Goal: Task Accomplishment & Management: Use online tool/utility

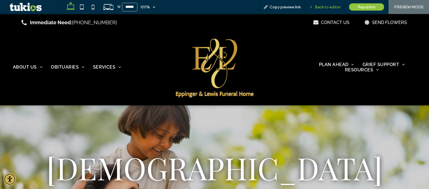
click at [316, 8] on span "Back to editor" at bounding box center [328, 7] width 26 height 5
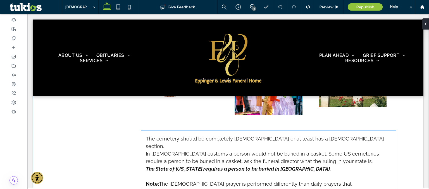
scroll to position [333, 0]
click at [287, 166] on strong "The State of [US_STATE] requires a person to be buried in [GEOGRAPHIC_DATA]." at bounding box center [238, 169] width 185 height 6
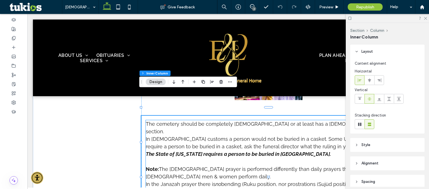
click at [217, 158] on p "﻿" at bounding box center [269, 162] width 246 height 8
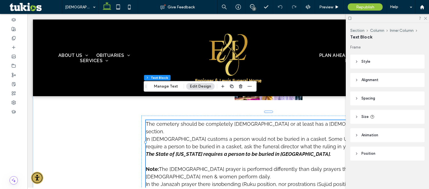
click at [164, 90] on div "Section Column Inner Column Text Block Manage Text Edit Design" at bounding box center [200, 86] width 113 height 11
click at [163, 88] on button "Manage Text" at bounding box center [165, 86] width 31 height 7
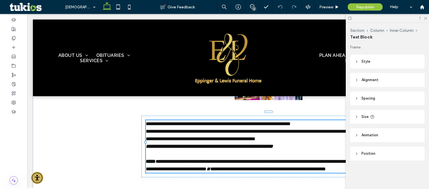
type input "*******"
type input "**"
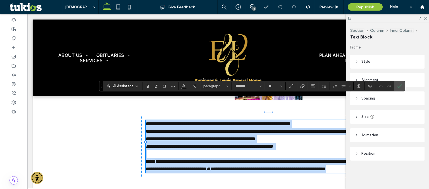
click at [274, 144] on strong at bounding box center [273, 146] width 1 height 5
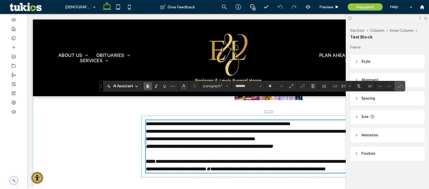
click at [296, 143] on p "**********" at bounding box center [269, 147] width 246 height 8
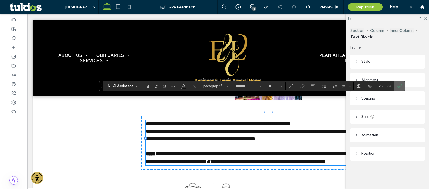
click at [401, 89] on span "Confirm" at bounding box center [400, 87] width 4 height 10
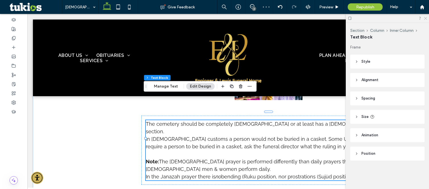
click at [425, 18] on icon at bounding box center [426, 18] width 4 height 4
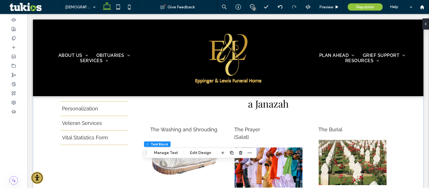
scroll to position [234, 0]
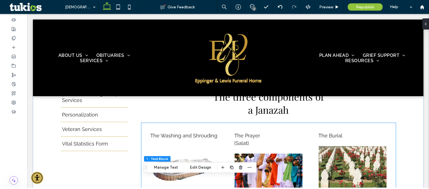
click at [271, 154] on img at bounding box center [268, 176] width 68 height 45
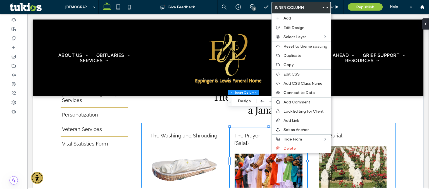
click at [258, 154] on img at bounding box center [268, 176] width 68 height 45
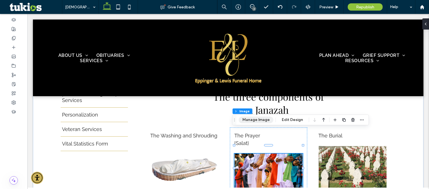
click at [253, 121] on button "Manage Image" at bounding box center [256, 120] width 35 height 7
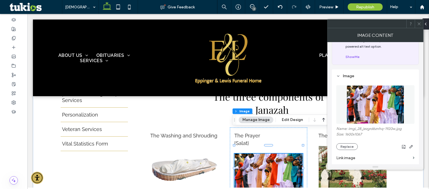
scroll to position [27, 0]
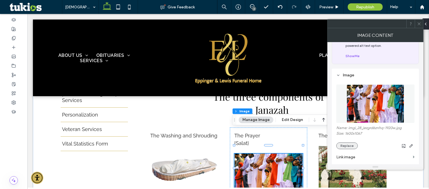
click at [351, 147] on button "Replace" at bounding box center [347, 146] width 22 height 7
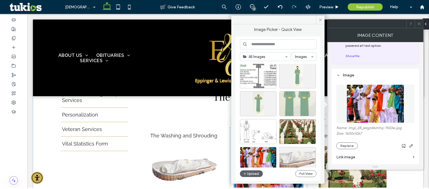
scroll to position [66, 0]
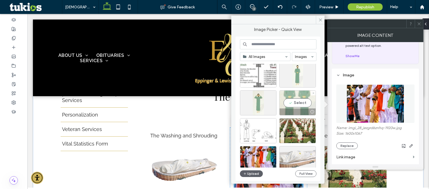
click at [298, 103] on div "Select" at bounding box center [297, 103] width 37 height 25
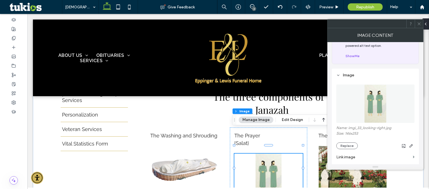
click at [419, 25] on icon at bounding box center [419, 24] width 4 height 4
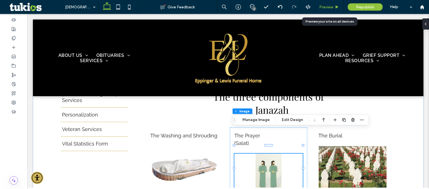
click at [325, 8] on span "Preview" at bounding box center [326, 7] width 14 height 5
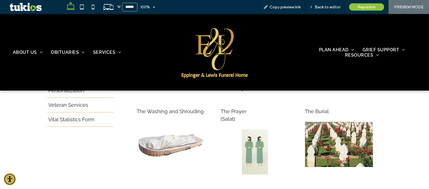
scroll to position [255, 0]
click at [326, 7] on span "Back to editor" at bounding box center [328, 7] width 26 height 5
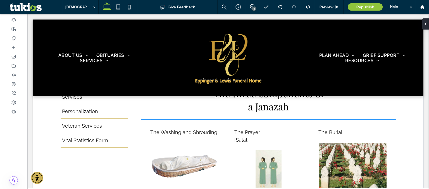
scroll to position [238, 0]
click at [268, 150] on img at bounding box center [268, 172] width 68 height 45
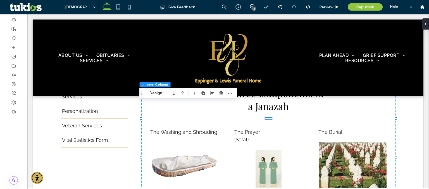
click at [266, 150] on img at bounding box center [268, 172] width 68 height 45
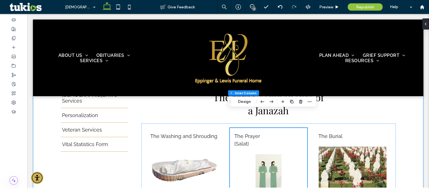
scroll to position [234, 0]
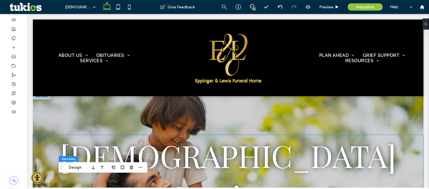
scroll to position [0, 0]
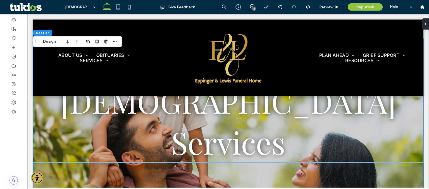
scroll to position [58, 0]
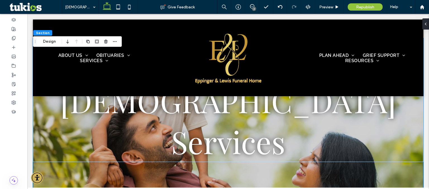
click at [85, 169] on div "[DEMOGRAPHIC_DATA] Services" at bounding box center [228, 121] width 391 height 166
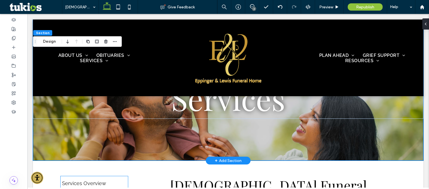
scroll to position [78, 0]
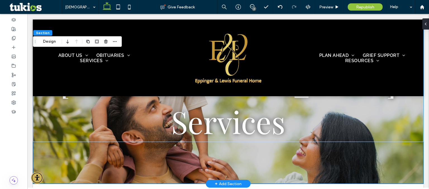
click at [99, 158] on div "[DEMOGRAPHIC_DATA] Services" at bounding box center [228, 101] width 391 height 166
drag, startPoint x: 99, startPoint y: 158, endPoint x: 95, endPoint y: 121, distance: 37.4
click at [95, 121] on div "[DEMOGRAPHIC_DATA] Services" at bounding box center [228, 101] width 391 height 166
click at [51, 43] on button "Design" at bounding box center [49, 41] width 20 height 7
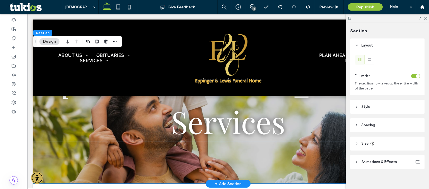
click at [130, 148] on div "[DEMOGRAPHIC_DATA] Services" at bounding box center [228, 101] width 391 height 166
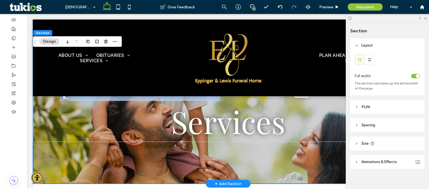
click at [130, 148] on div "[DEMOGRAPHIC_DATA] Services" at bounding box center [228, 101] width 391 height 166
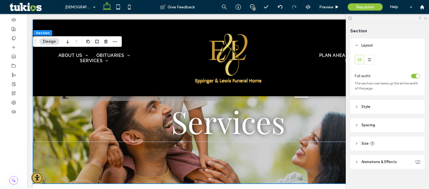
click at [426, 19] on icon at bounding box center [426, 18] width 4 height 4
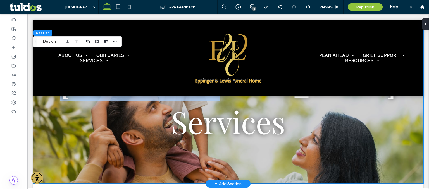
click at [204, 142] on div "[DEMOGRAPHIC_DATA] Services" at bounding box center [228, 101] width 391 height 166
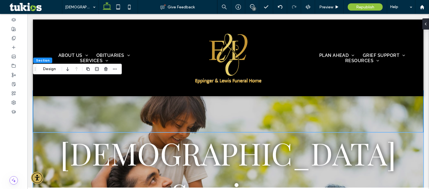
scroll to position [5, 0]
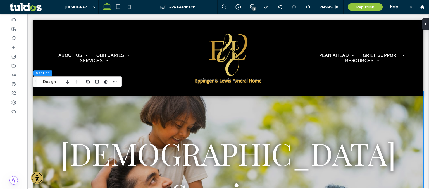
click at [208, 114] on div "[DEMOGRAPHIC_DATA] Services" at bounding box center [228, 174] width 391 height 166
click at [55, 82] on button "Design" at bounding box center [49, 82] width 20 height 7
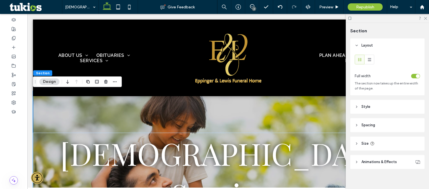
click at [371, 163] on span "Animations & Effects" at bounding box center [379, 163] width 35 height 6
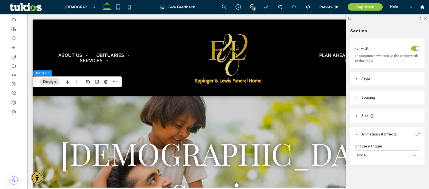
scroll to position [0, 0]
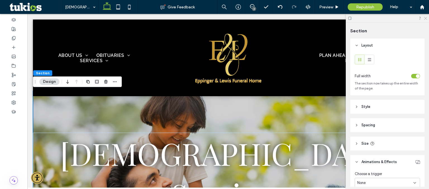
click at [427, 19] on icon at bounding box center [426, 18] width 4 height 4
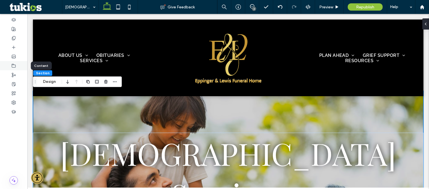
click at [16, 66] on div at bounding box center [13, 65] width 27 height 9
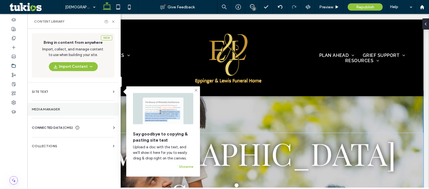
click at [60, 108] on label "Media Manager" at bounding box center [73, 110] width 83 height 4
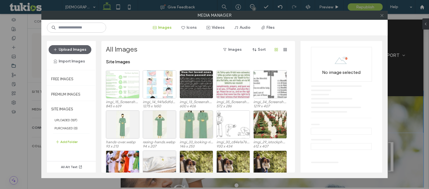
click at [381, 17] on icon at bounding box center [382, 15] width 4 height 4
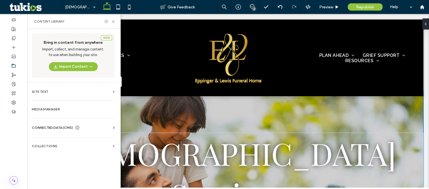
click at [93, 125] on div "CONNECTED DATA (CMS)" at bounding box center [74, 128] width 85 height 6
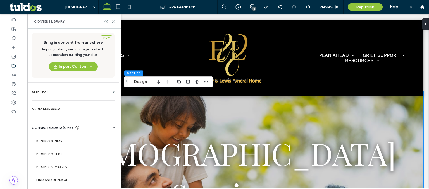
click at [93, 125] on div "CONNECTED DATA (CMS)" at bounding box center [74, 128] width 85 height 6
click at [90, 130] on div "CONNECTED DATA (CMS)" at bounding box center [74, 128] width 85 height 6
click at [70, 166] on label "Business Images" at bounding box center [74, 167] width 76 height 4
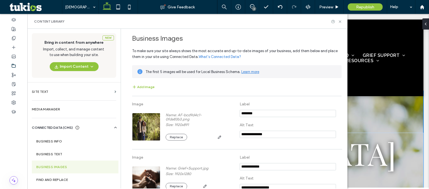
click at [337, 23] on div at bounding box center [336, 22] width 11 height 4
click at [342, 22] on icon at bounding box center [340, 22] width 4 height 4
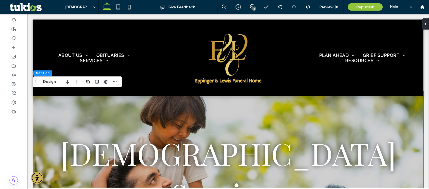
click at [129, 110] on div "[DEMOGRAPHIC_DATA] Services" at bounding box center [228, 174] width 391 height 166
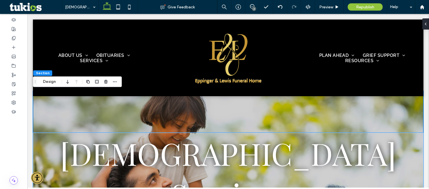
click at [88, 156] on h1 "[DEMOGRAPHIC_DATA] Services" at bounding box center [228, 174] width 391 height 82
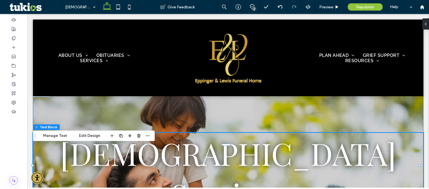
click at [93, 119] on div "[DEMOGRAPHIC_DATA] Services" at bounding box center [228, 174] width 391 height 166
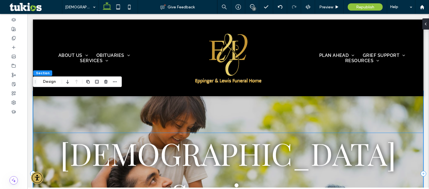
click at [92, 138] on div "[DEMOGRAPHIC_DATA] Services" at bounding box center [228, 174] width 391 height 82
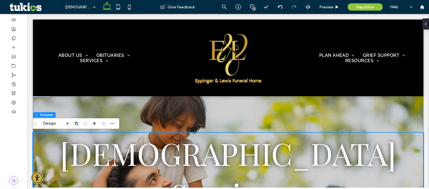
click at [182, 119] on div "[DEMOGRAPHIC_DATA] Services" at bounding box center [228, 174] width 391 height 166
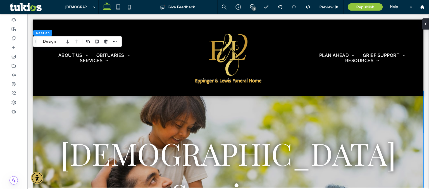
scroll to position [80, 0]
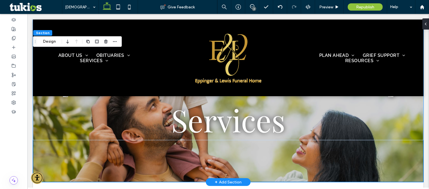
click at [266, 147] on div "[DEMOGRAPHIC_DATA] Services" at bounding box center [228, 99] width 391 height 166
click at [261, 146] on div "[DEMOGRAPHIC_DATA] Services" at bounding box center [228, 99] width 391 height 166
click at [251, 148] on div "[DEMOGRAPHIC_DATA] Services" at bounding box center [228, 99] width 391 height 166
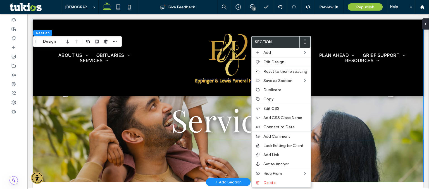
click at [130, 151] on div "[DEMOGRAPHIC_DATA] Services" at bounding box center [228, 99] width 391 height 166
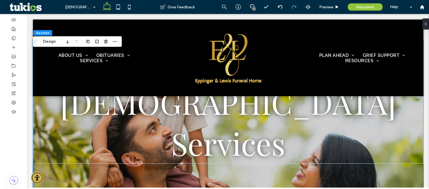
scroll to position [56, 0]
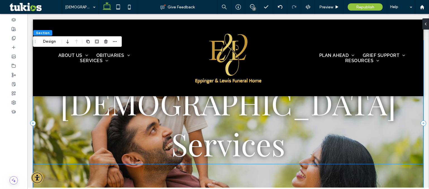
click at [130, 143] on div "[DEMOGRAPHIC_DATA] Services" at bounding box center [228, 123] width 391 height 82
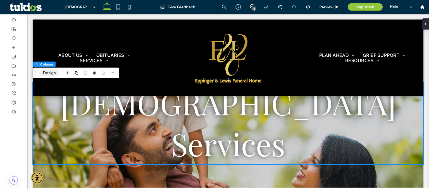
click at [52, 74] on button "Design" at bounding box center [49, 73] width 20 height 7
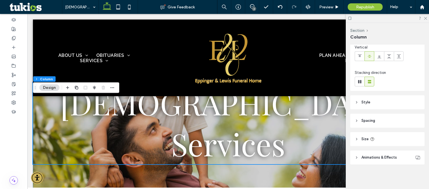
scroll to position [0, 0]
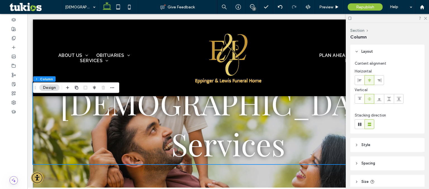
click at [426, 20] on div at bounding box center [387, 18] width 83 height 9
click at [425, 19] on icon at bounding box center [426, 18] width 4 height 4
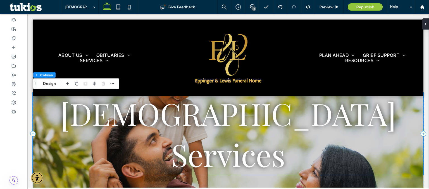
scroll to position [46, 0]
click at [325, 151] on div "[DEMOGRAPHIC_DATA] Services" at bounding box center [228, 134] width 391 height 82
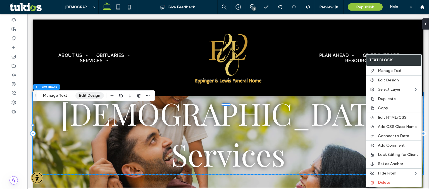
click at [90, 96] on button "Edit Design" at bounding box center [89, 96] width 29 height 7
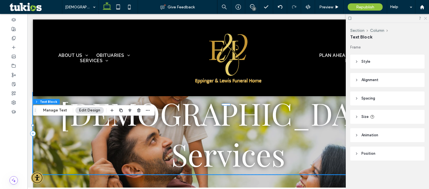
click at [425, 18] on use at bounding box center [425, 18] width 3 height 3
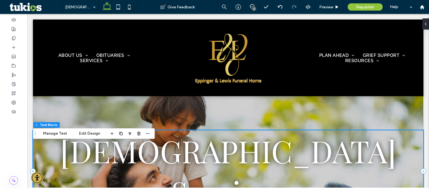
scroll to position [0, 0]
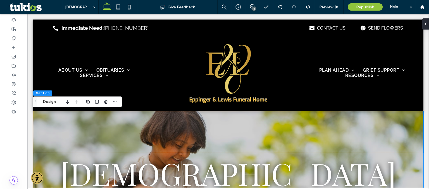
click at [39, 94] on span "Section" at bounding box center [42, 93] width 13 height 4
click at [115, 102] on icon "button" at bounding box center [115, 102] width 4 height 4
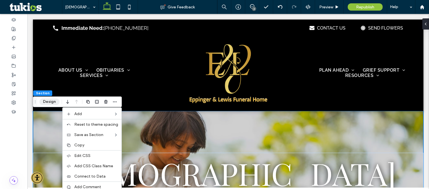
click at [46, 102] on button "Design" at bounding box center [49, 102] width 20 height 7
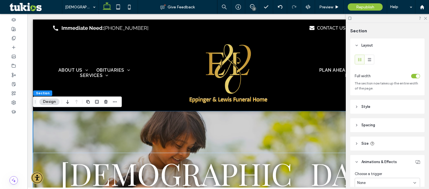
click at [360, 109] on header "Style" at bounding box center [387, 107] width 74 height 14
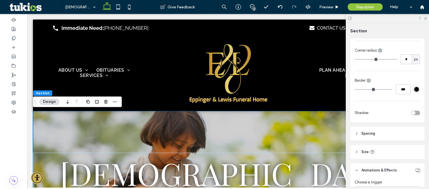
scroll to position [173, 0]
click at [362, 138] on header "Spacing" at bounding box center [387, 134] width 74 height 14
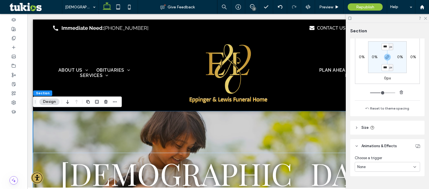
scroll to position [316, 0]
click at [357, 128] on use at bounding box center [356, 128] width 1 height 2
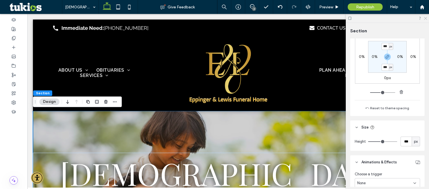
click at [426, 18] on icon at bounding box center [426, 18] width 4 height 4
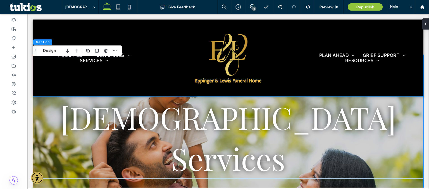
scroll to position [42, 0]
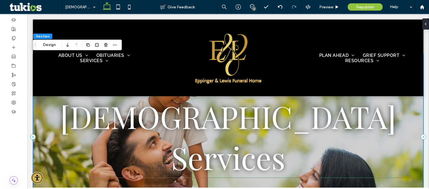
click at [52, 151] on div "[DEMOGRAPHIC_DATA] Services" at bounding box center [228, 137] width 391 height 82
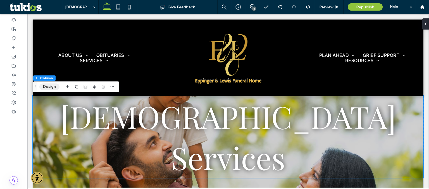
click at [54, 87] on button "Design" at bounding box center [49, 87] width 20 height 7
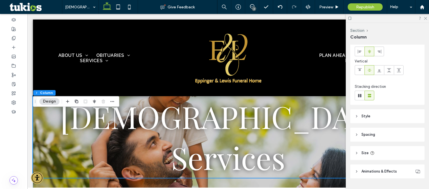
scroll to position [43, 0]
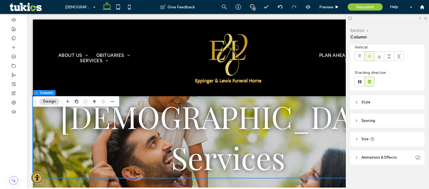
click at [361, 32] on button "Section" at bounding box center [357, 30] width 14 height 5
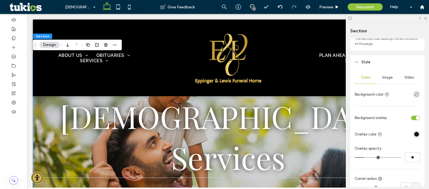
scroll to position [60, 0]
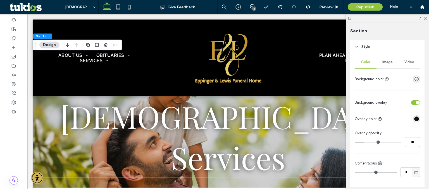
click at [387, 64] on span "Image" at bounding box center [388, 62] width 10 height 4
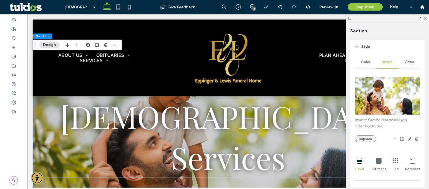
click at [364, 141] on button "Replace" at bounding box center [366, 139] width 22 height 7
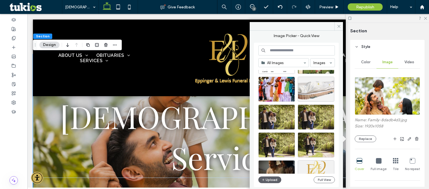
scroll to position [142, 0]
click at [14, 66] on icon at bounding box center [13, 66] width 4 height 4
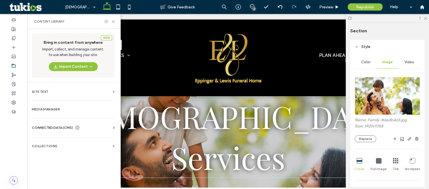
click at [56, 131] on div "Business Info Business Text Business Images Find and Replace" at bounding box center [74, 133] width 85 height 4
click at [55, 127] on span "CONNECTED DATA (CMS)" at bounding box center [52, 128] width 41 height 6
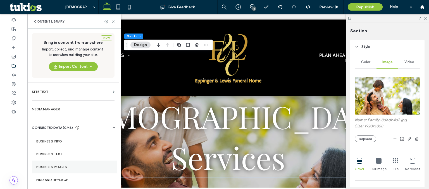
click at [51, 165] on section "Business Images" at bounding box center [74, 167] width 85 height 13
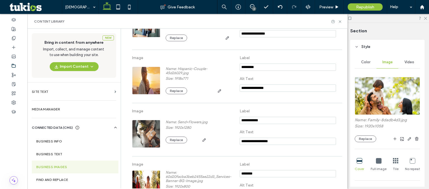
scroll to position [290, 0]
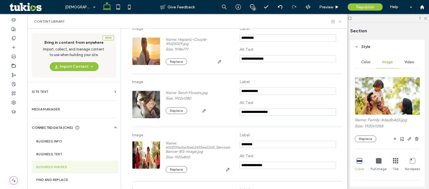
click at [340, 20] on icon at bounding box center [340, 22] width 4 height 4
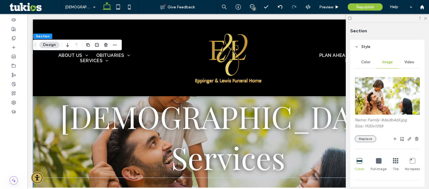
click at [366, 140] on button "Replace" at bounding box center [366, 139] width 22 height 7
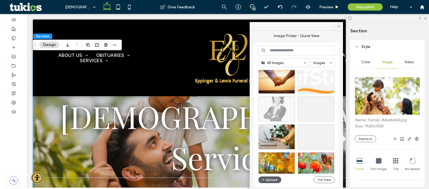
scroll to position [1184, 0]
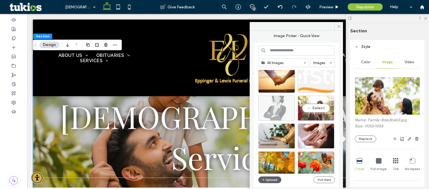
click at [313, 109] on div "Select" at bounding box center [316, 108] width 37 height 25
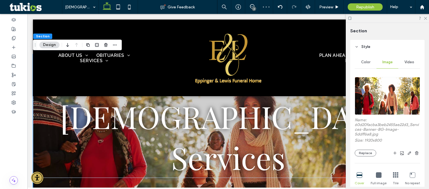
click at [428, 19] on div at bounding box center [387, 18] width 83 height 9
click at [426, 18] on icon at bounding box center [426, 18] width 4 height 4
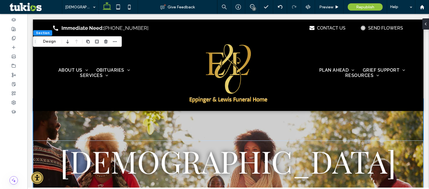
scroll to position [0, 0]
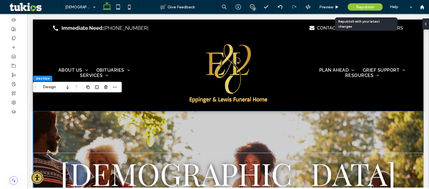
click at [366, 5] on span "Republish" at bounding box center [365, 7] width 18 height 5
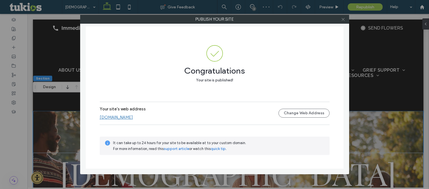
click at [344, 20] on icon at bounding box center [343, 19] width 4 height 4
